Goal: Information Seeking & Learning: Learn about a topic

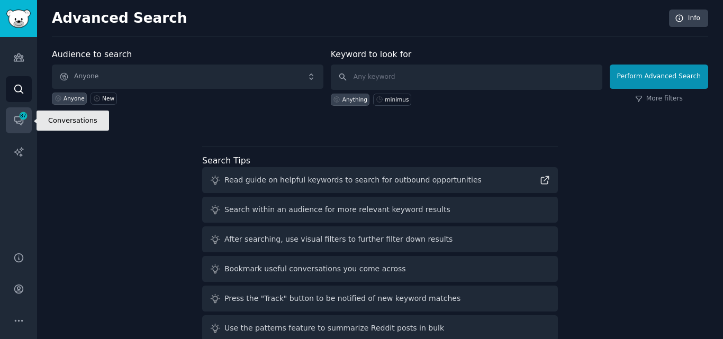
click at [15, 120] on icon "Sidebar" at bounding box center [18, 121] width 8 height 8
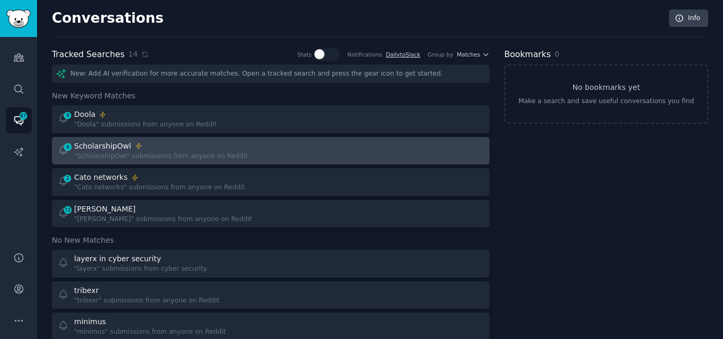
click at [153, 155] on div ""ScholarshipOwl" submissions from anyone on Reddit" at bounding box center [161, 157] width 174 height 10
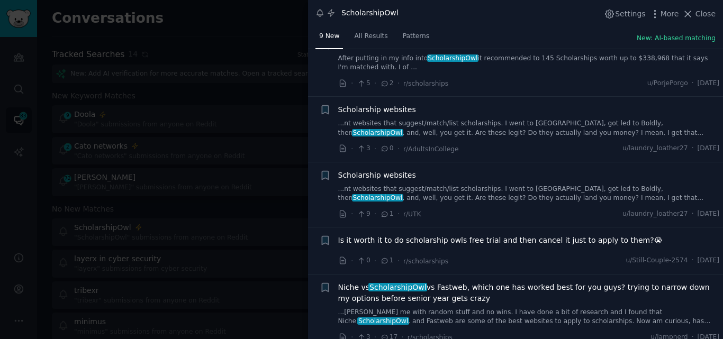
scroll to position [53, 0]
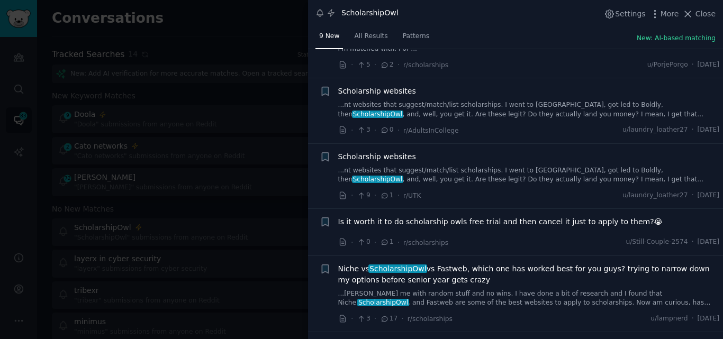
click at [453, 107] on link "...nt websites that suggest/match/list scholarships. I went to Scholly, got led…" at bounding box center [529, 110] width 382 height 19
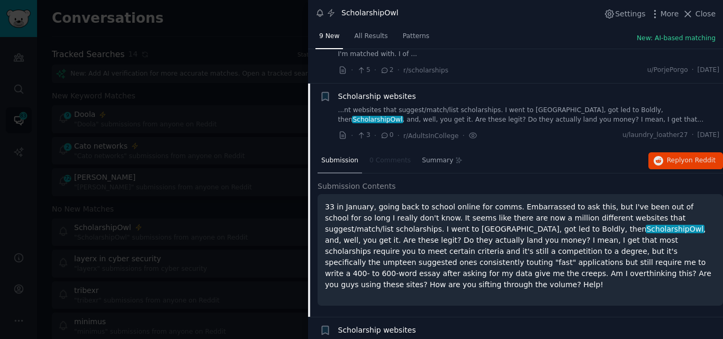
scroll to position [29, 0]
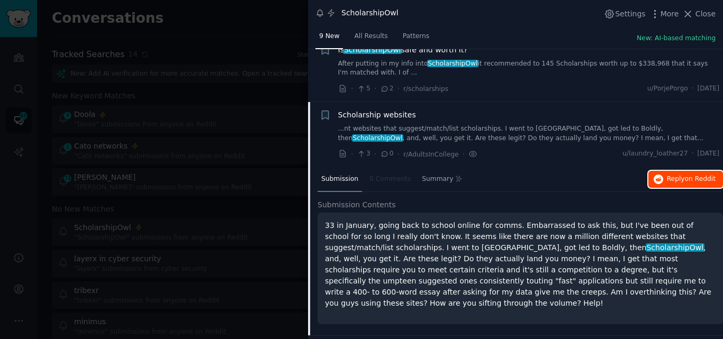
click at [664, 177] on button "Reply on Reddit" at bounding box center [685, 179] width 75 height 17
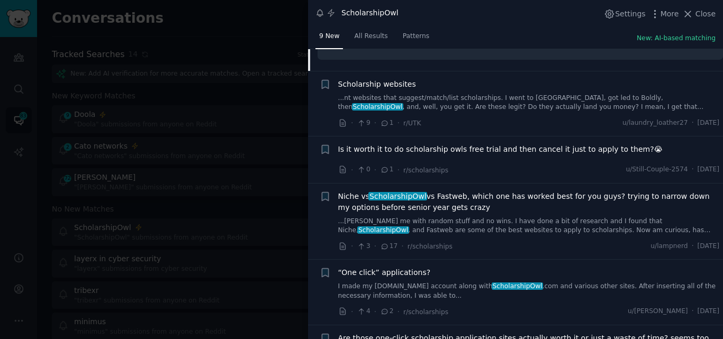
scroll to position [347, 0]
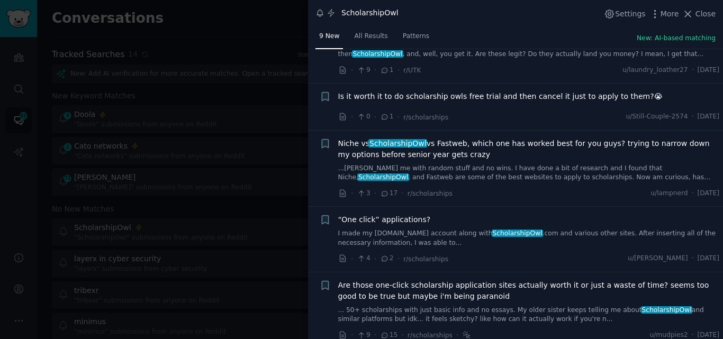
click at [458, 139] on span "Niche vs ScholarshipOwl vs Fastweb, which one has worked best for you guys? try…" at bounding box center [529, 149] width 382 height 22
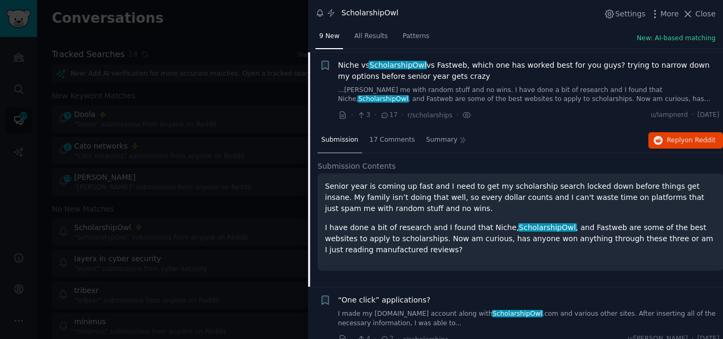
scroll to position [260, 0]
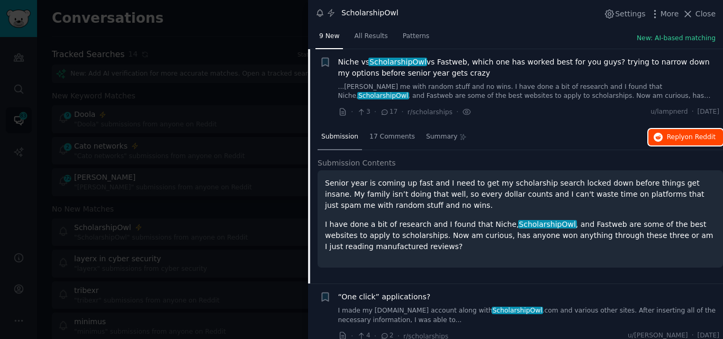
click at [680, 136] on span "Reply on Reddit" at bounding box center [691, 138] width 49 height 10
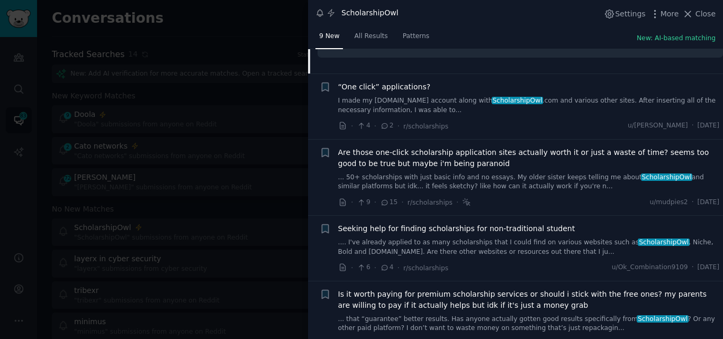
scroll to position [472, 0]
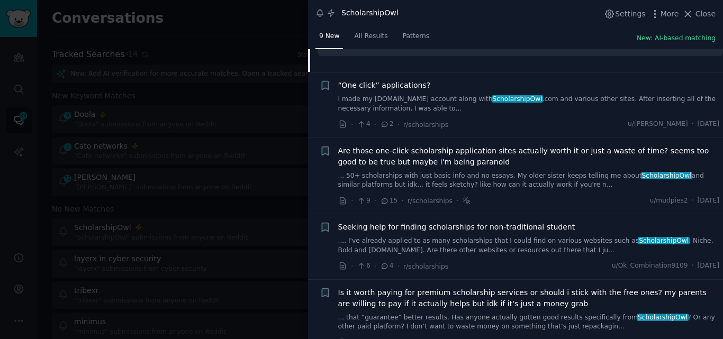
click at [437, 164] on span "Are those one-click scholarship application sites actually worth it or just a w…" at bounding box center [529, 157] width 382 height 22
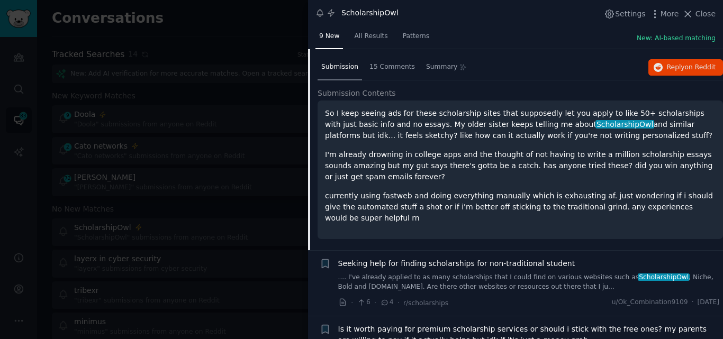
scroll to position [402, 0]
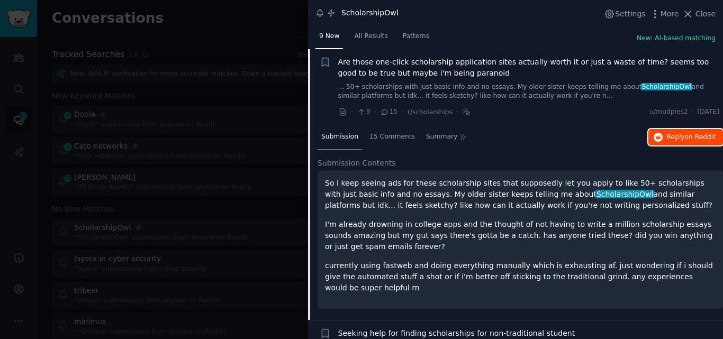
click at [681, 131] on button "Reply on Reddit" at bounding box center [685, 137] width 75 height 17
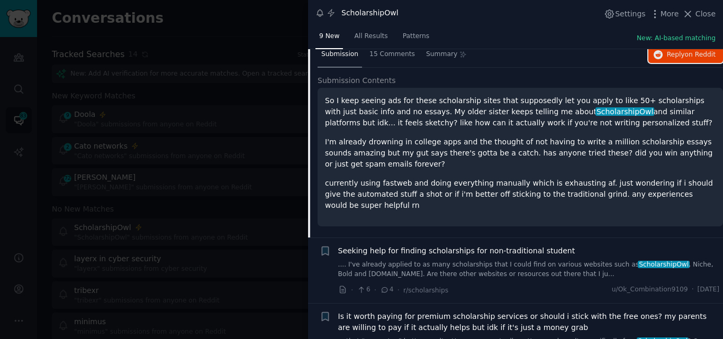
scroll to position [514, 0]
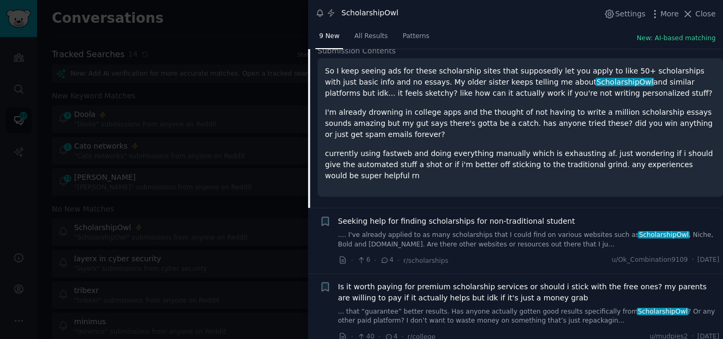
click at [442, 293] on div "Is it worth paying for premium scholarship services or should i stick with the …" at bounding box center [529, 304] width 382 height 44
click at [575, 282] on span "Is it worth paying for premium scholarship services or should i stick with the …" at bounding box center [529, 293] width 382 height 22
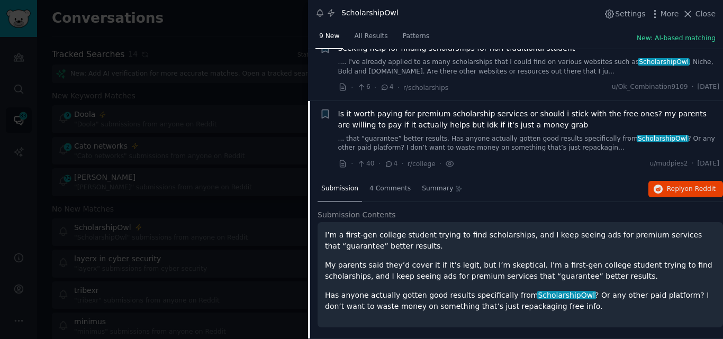
scroll to position [492, 0]
click at [677, 185] on span "Reply on Reddit" at bounding box center [691, 190] width 49 height 10
click at [201, 134] on div at bounding box center [361, 169] width 723 height 339
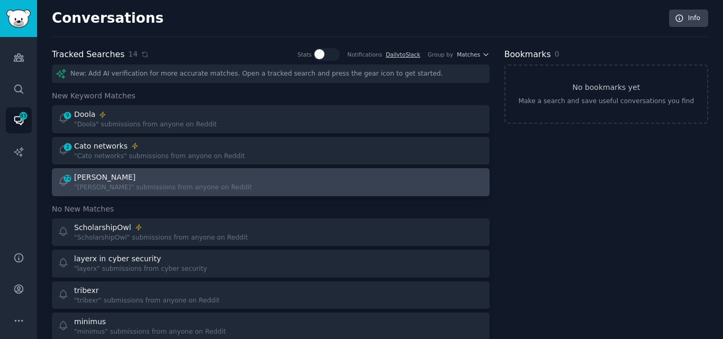
click at [167, 180] on div "debbie" at bounding box center [163, 177] width 178 height 11
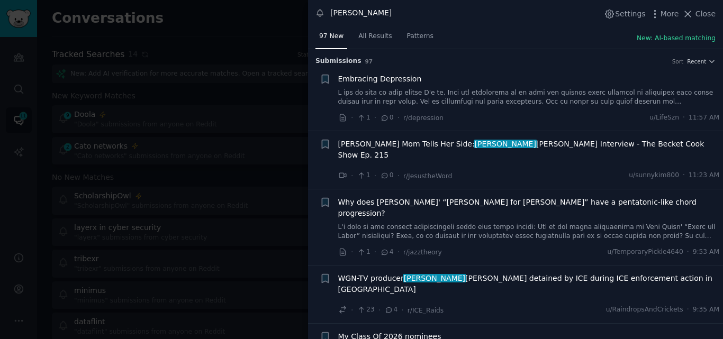
click at [454, 97] on link at bounding box center [529, 97] width 382 height 19
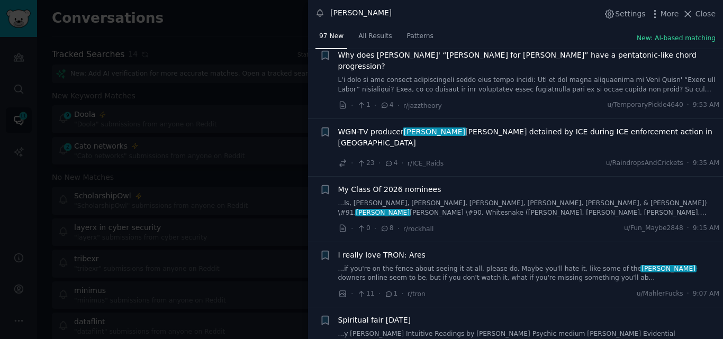
scroll to position [440, 0]
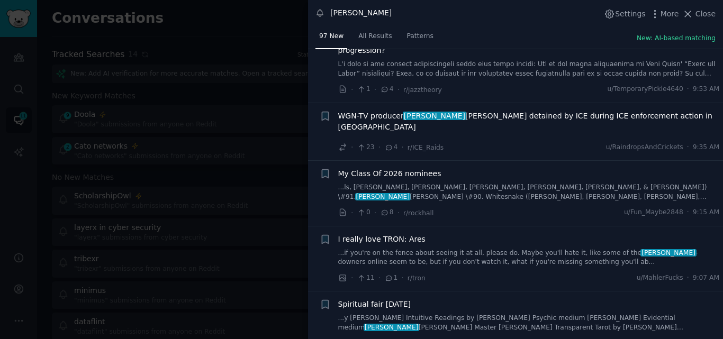
click at [454, 183] on link "...ls, Rikki Rockett, Bobby Dall, C.C. DeVille, Matt Smith, Richie Kotzen, & Bl…" at bounding box center [529, 192] width 382 height 19
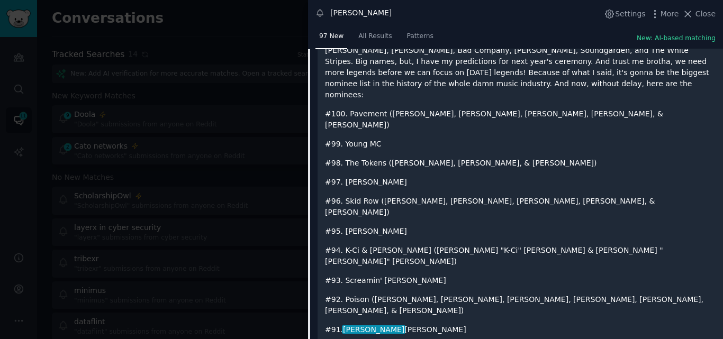
scroll to position [241, 0]
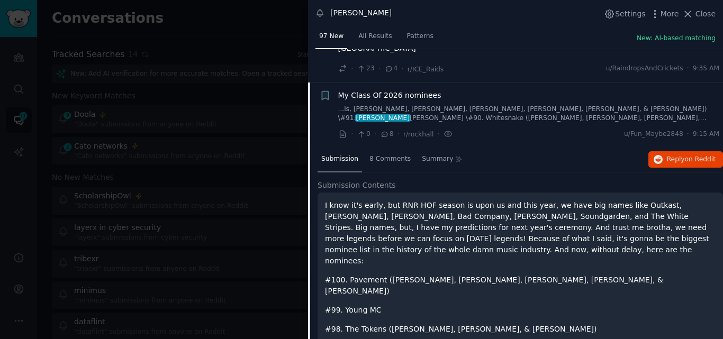
click at [267, 71] on div at bounding box center [361, 169] width 723 height 339
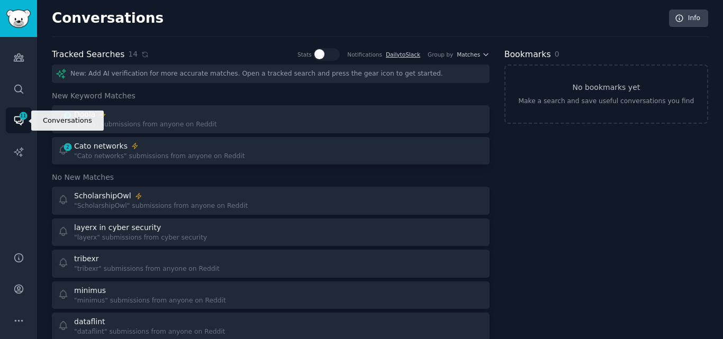
click at [22, 117] on span "11" at bounding box center [24, 115] width 10 height 7
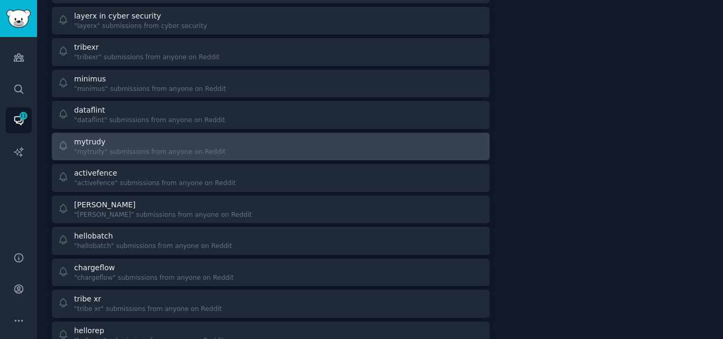
scroll to position [274, 0]
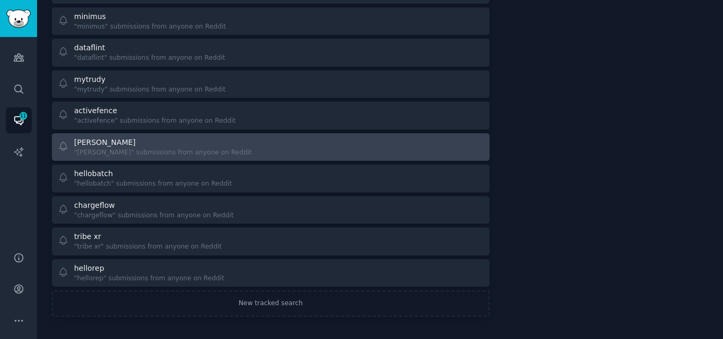
click at [186, 153] on div ""debbie" submissions from anyone on Reddit" at bounding box center [163, 153] width 178 height 10
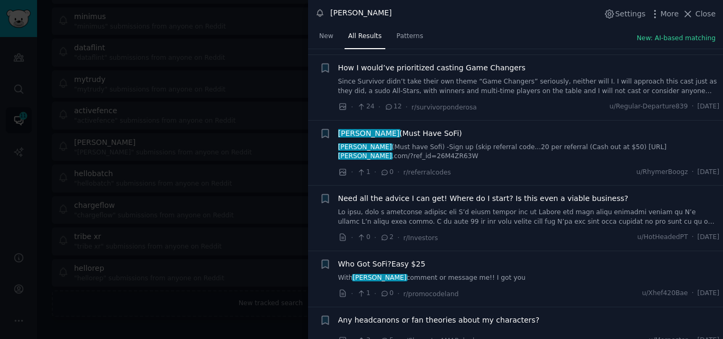
scroll to position [5470, 0]
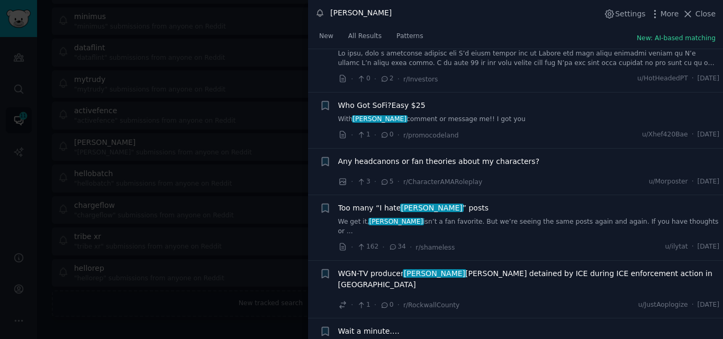
scroll to position [5629, 0]
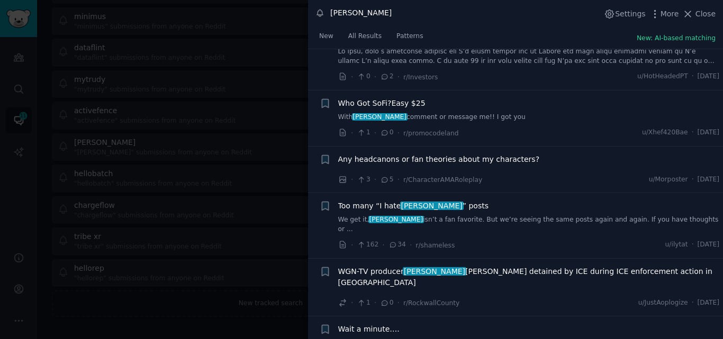
click at [225, 113] on div at bounding box center [361, 169] width 723 height 339
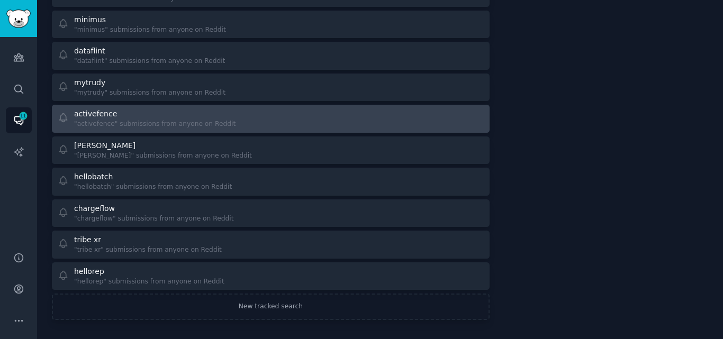
scroll to position [274, 0]
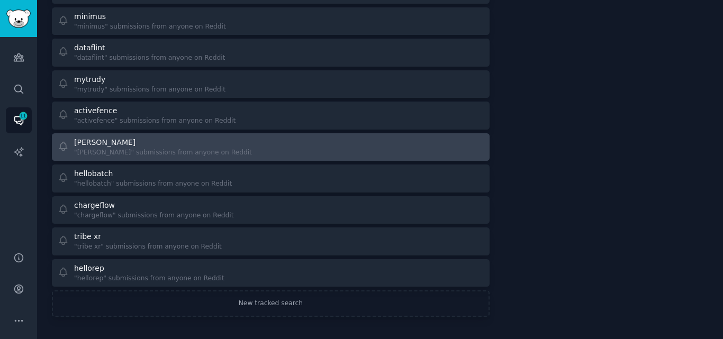
click at [130, 148] on div ""debbie" submissions from anyone on Reddit" at bounding box center [163, 153] width 178 height 10
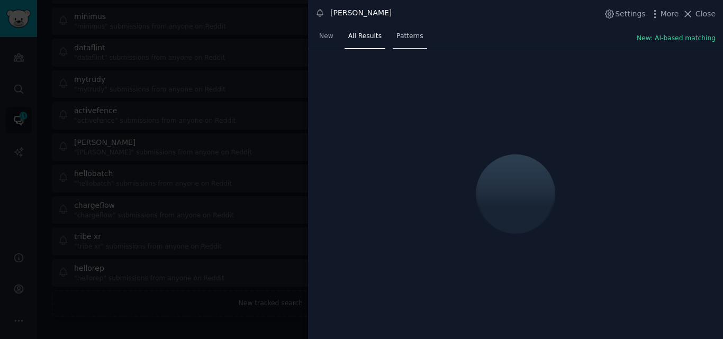
click at [403, 40] on span "Patterns" at bounding box center [409, 37] width 26 height 10
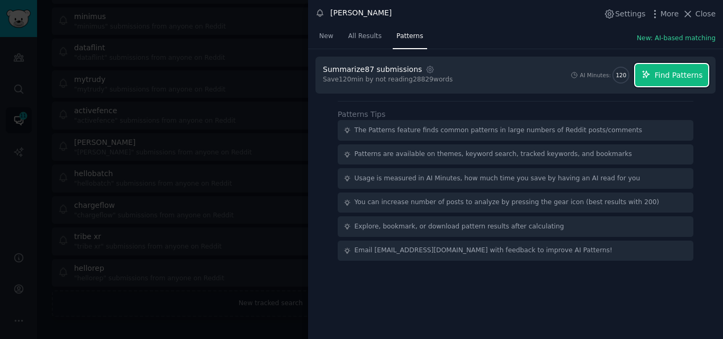
click at [659, 74] on span "Find Patterns" at bounding box center [679, 75] width 48 height 11
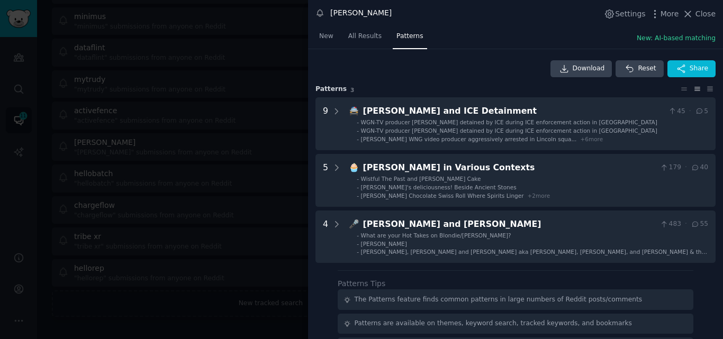
click at [258, 23] on div at bounding box center [361, 169] width 723 height 339
